Goal: Information Seeking & Learning: Learn about a topic

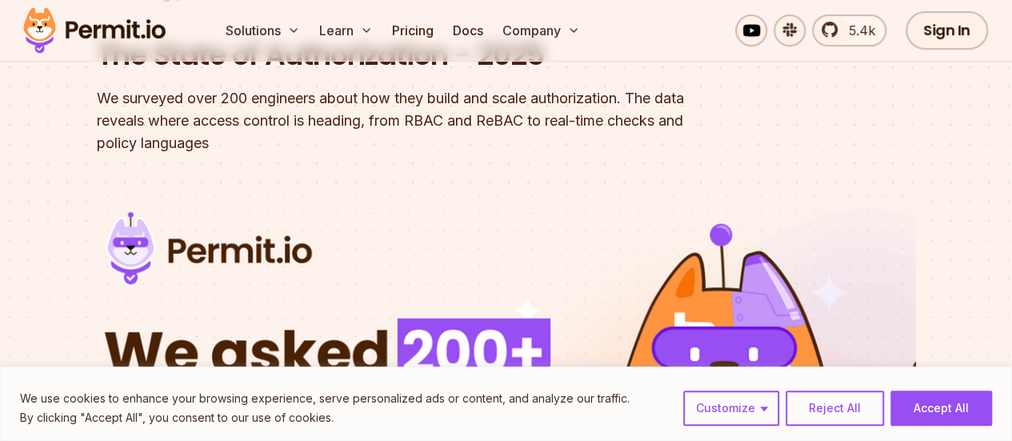
scroll to position [158, 0]
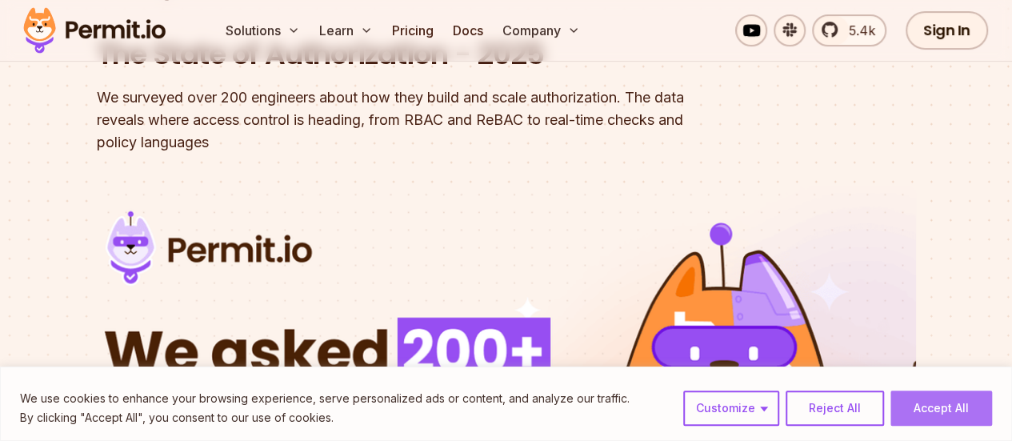
click at [936, 411] on button "Accept All" at bounding box center [942, 408] width 102 height 35
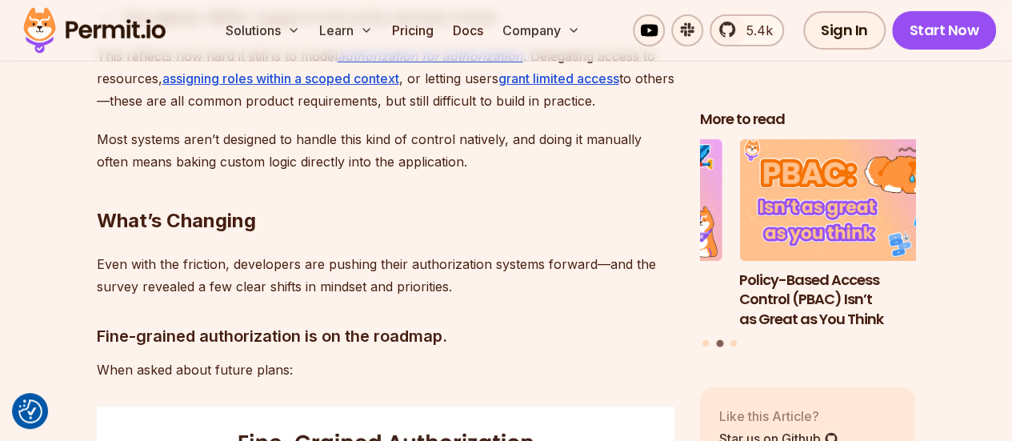
scroll to position [5766, 0]
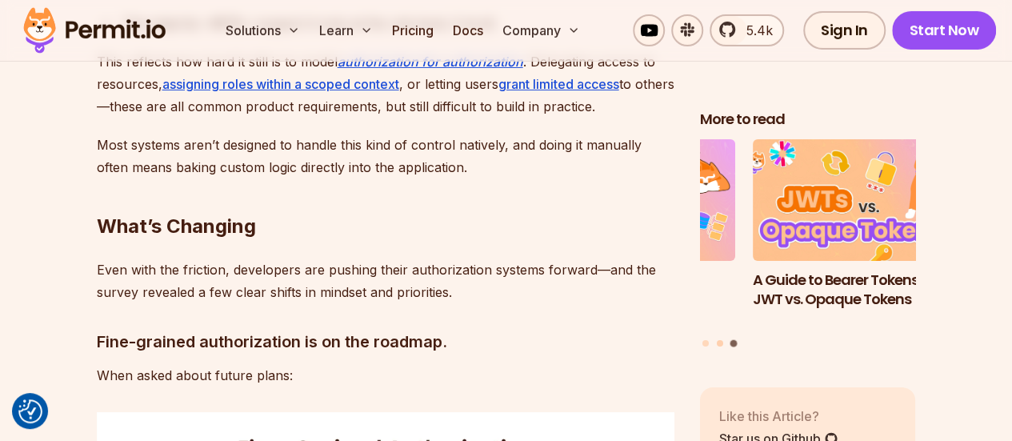
click at [720, 339] on button "Go to slide 2" at bounding box center [720, 342] width 6 height 6
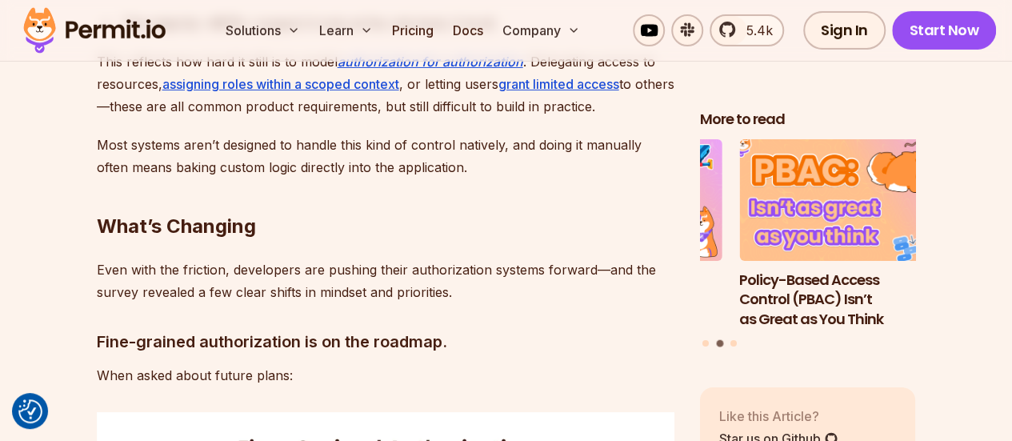
click at [822, 202] on img "2 of 3" at bounding box center [848, 200] width 238 height 134
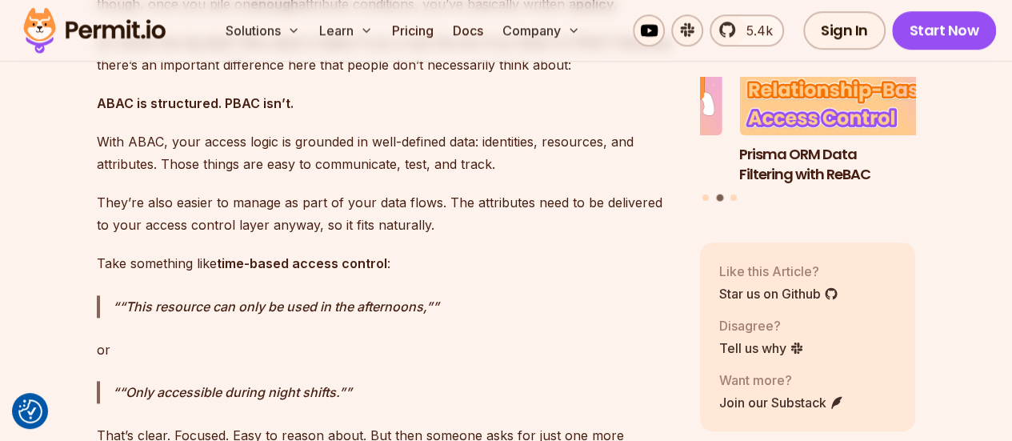
scroll to position [6812, 0]
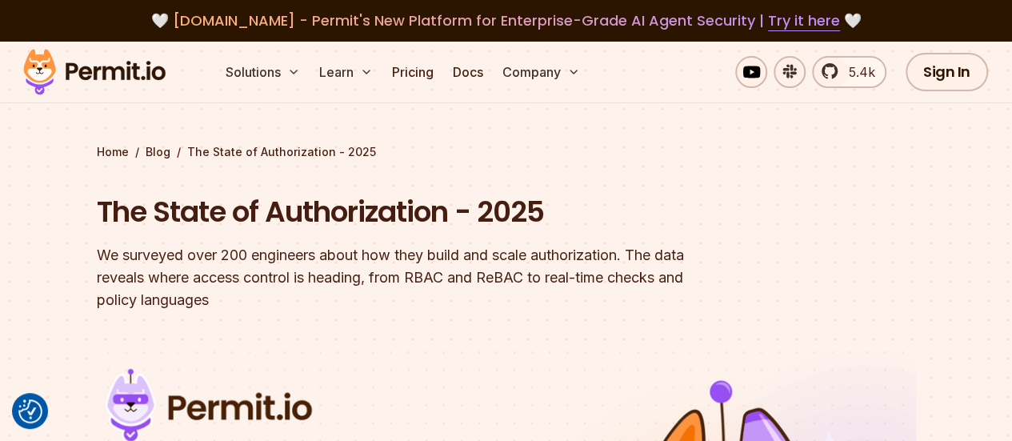
drag, startPoint x: 406, startPoint y: 2, endPoint x: 844, endPoint y: 301, distance: 529.9
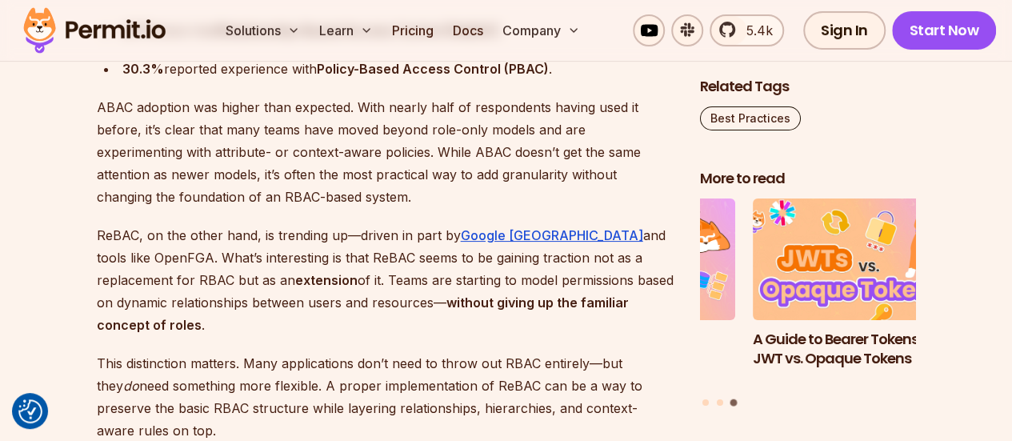
scroll to position [3122, 0]
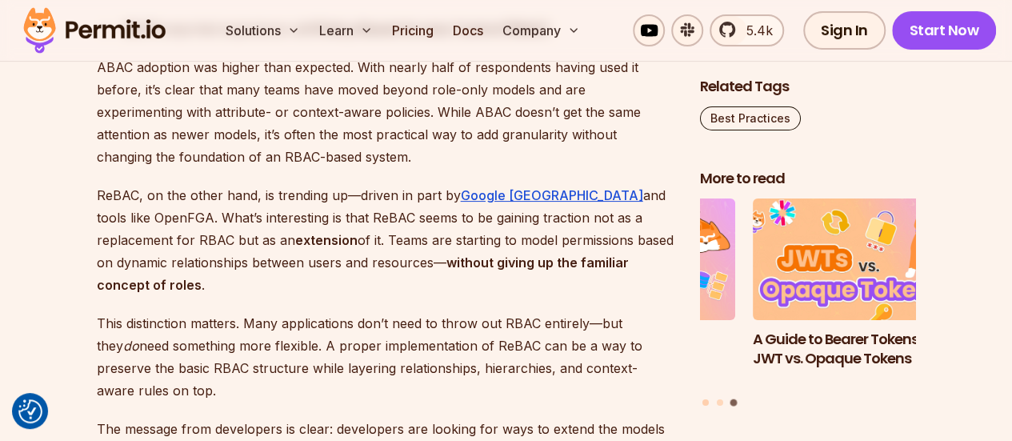
click at [707, 399] on button "Go to slide 1" at bounding box center [706, 402] width 6 height 6
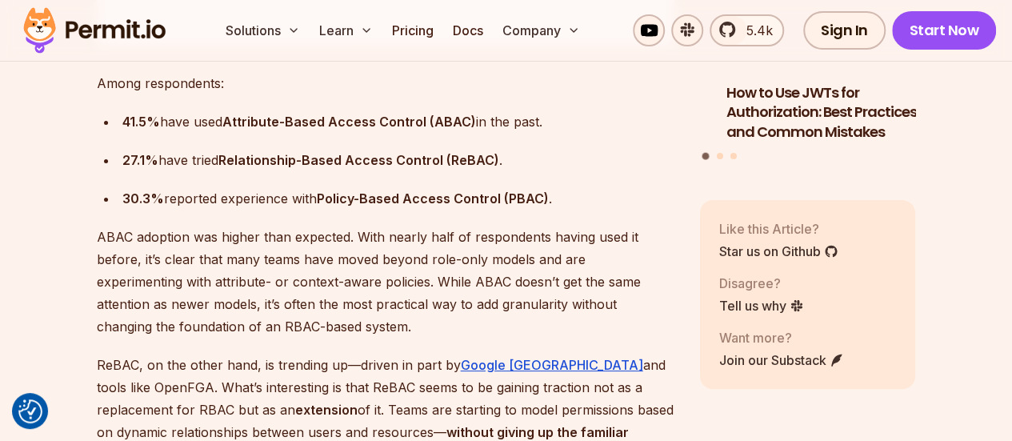
scroll to position [263, 0]
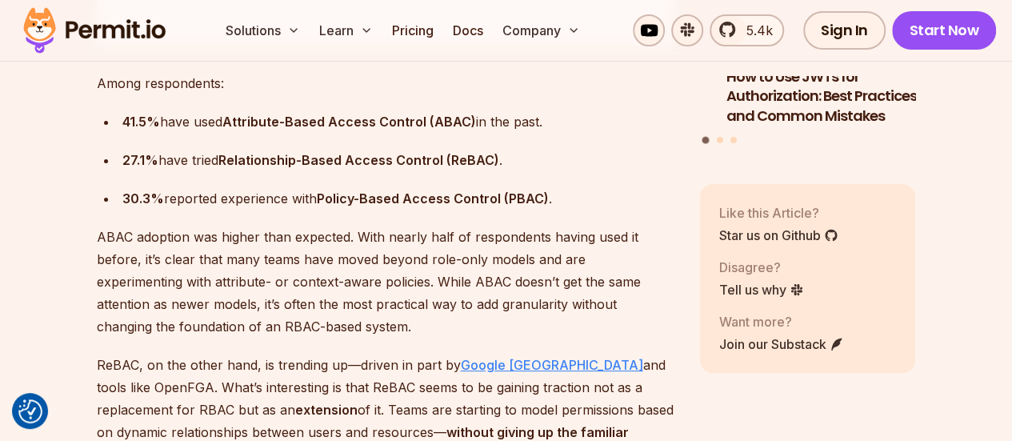
click at [512, 357] on link "Google [GEOGRAPHIC_DATA]" at bounding box center [552, 365] width 182 height 16
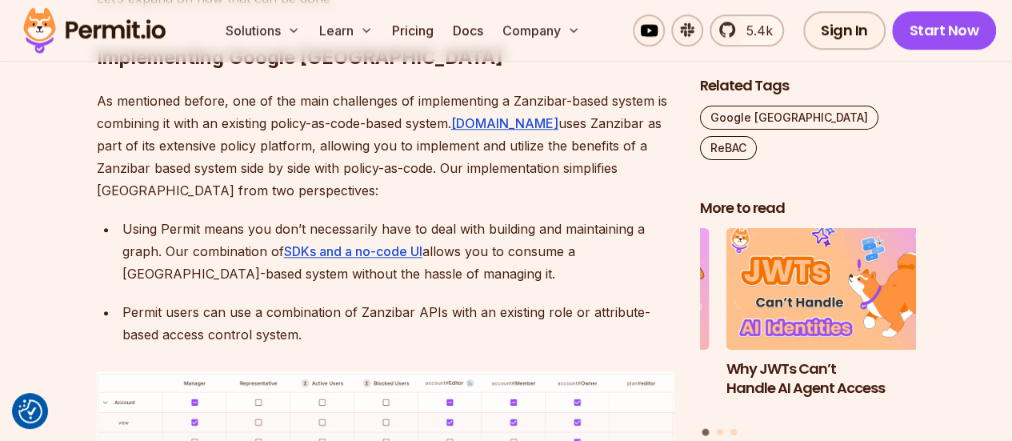
scroll to position [6718, 0]
